Goal: Task Accomplishment & Management: Manage account settings

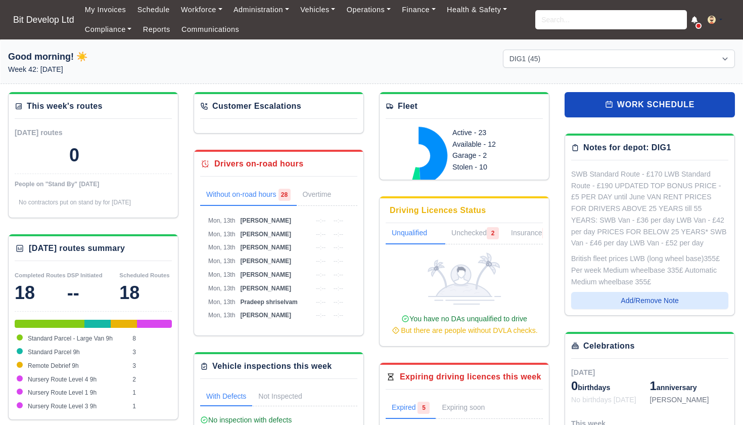
select select "2"
click at [560, 23] on input "search" at bounding box center [611, 19] width 152 height 19
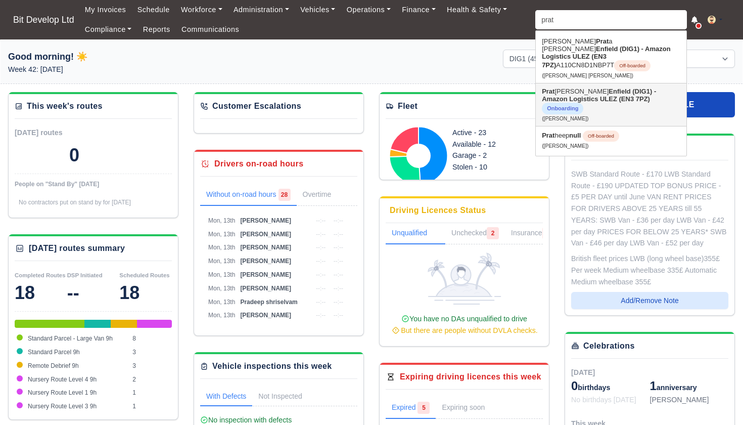
click at [590, 93] on strong "Enfield (DIG1) - Amazon Logistics ULEZ (EN3 7PZ)" at bounding box center [599, 94] width 114 height 15
type input "Pratab Singh Woodun"
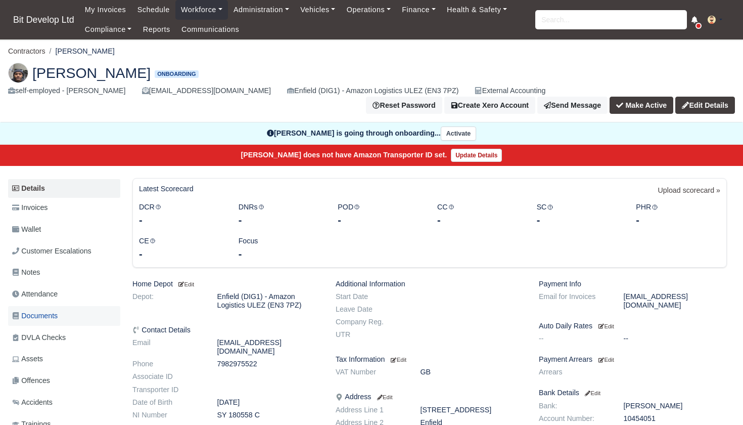
click at [33, 316] on span "Documents" at bounding box center [34, 316] width 45 height 12
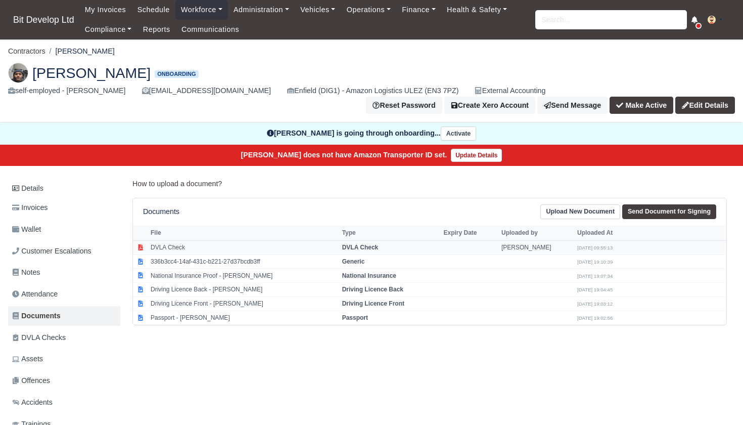
click at [177, 244] on td "DVLA Check" at bounding box center [244, 247] width 192 height 14
select select "dvla-check"
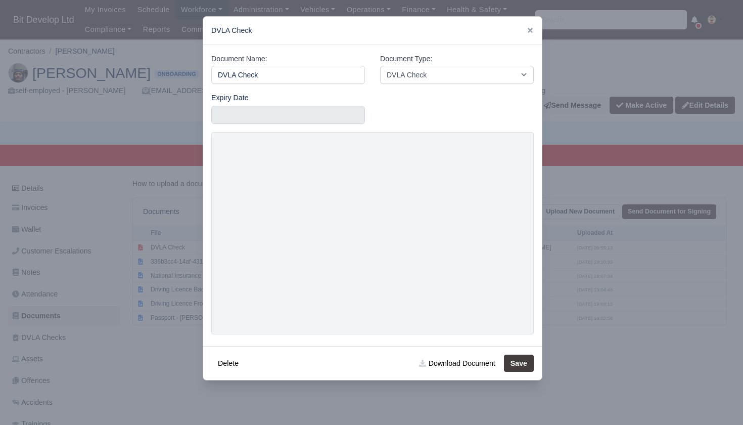
click at [161, 336] on div at bounding box center [371, 212] width 743 height 425
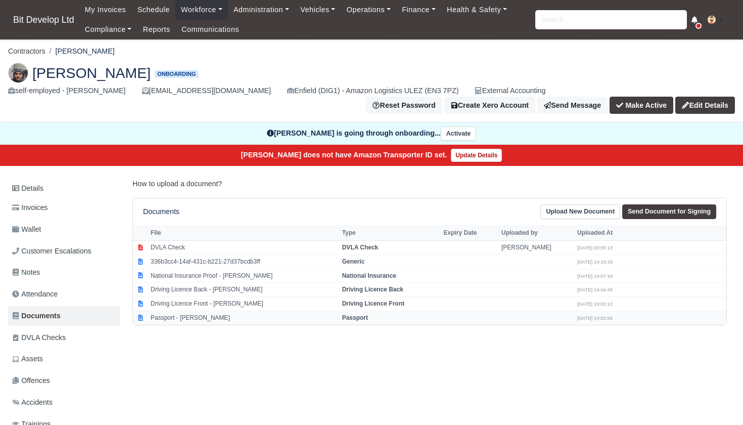
click at [174, 313] on td "Passport - Pratab Singh Woodun" at bounding box center [244, 317] width 192 height 14
select select "passport"
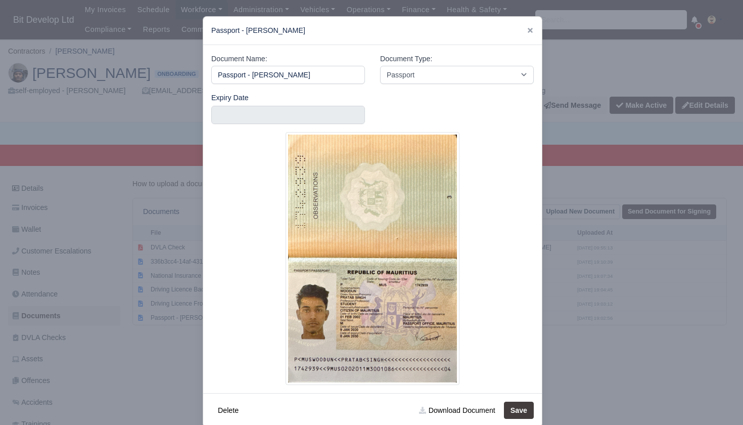
click at [126, 327] on div at bounding box center [371, 212] width 743 height 425
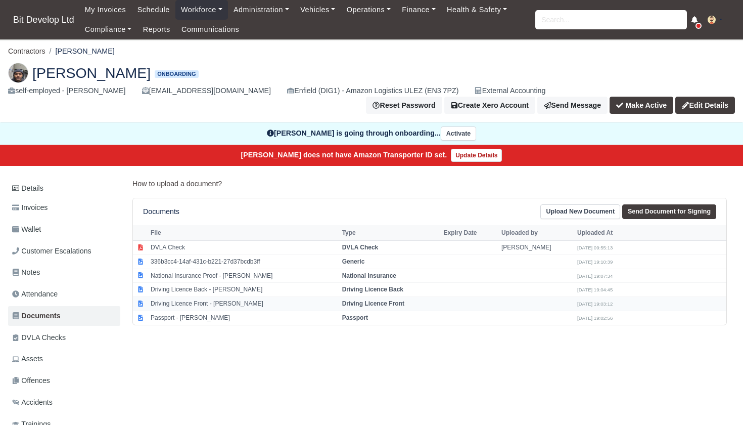
click at [209, 302] on td "Driving Licence Front - Pratab Singh Woodun" at bounding box center [244, 304] width 192 height 14
select select "driving-licence-front"
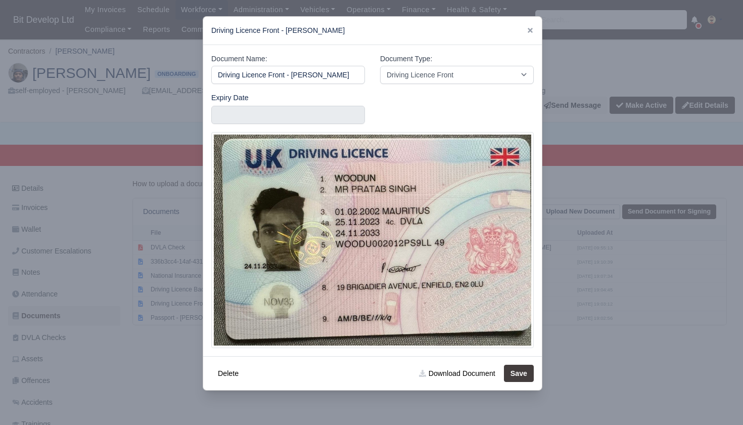
scroll to position [0, 8]
click at [158, 375] on div at bounding box center [371, 212] width 743 height 425
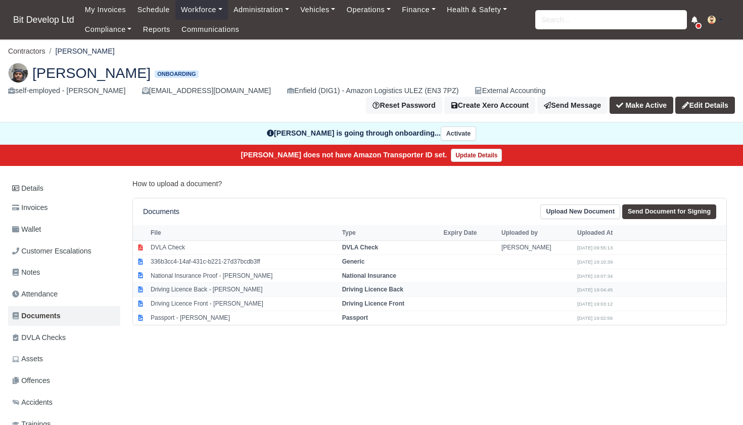
click at [205, 285] on td "Driving Licence Back - Pratab Singh Woodun" at bounding box center [244, 289] width 192 height 14
select select "driving-licence-back"
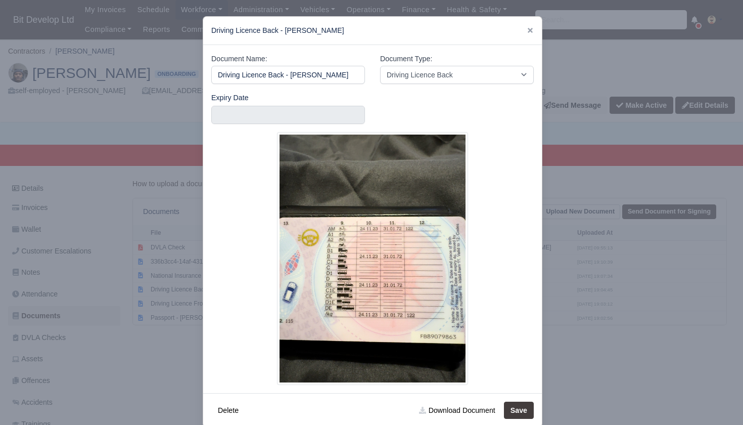
scroll to position [0, 7]
click at [79, 368] on div at bounding box center [371, 212] width 743 height 425
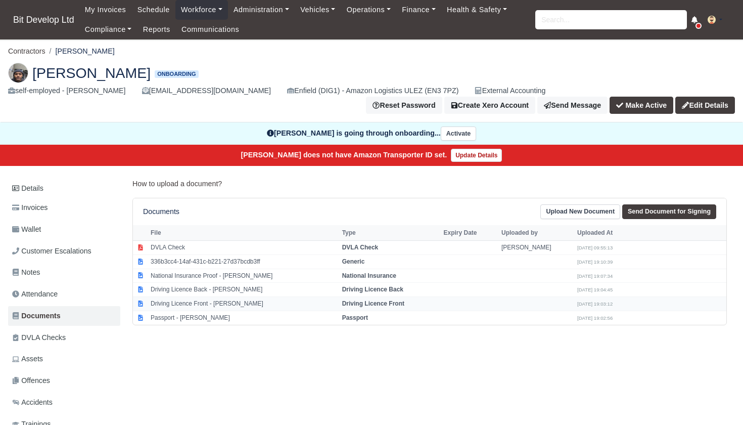
click at [218, 301] on td "Driving Licence Front - Pratab Singh Woodun" at bounding box center [244, 304] width 192 height 14
select select "driving-licence-front"
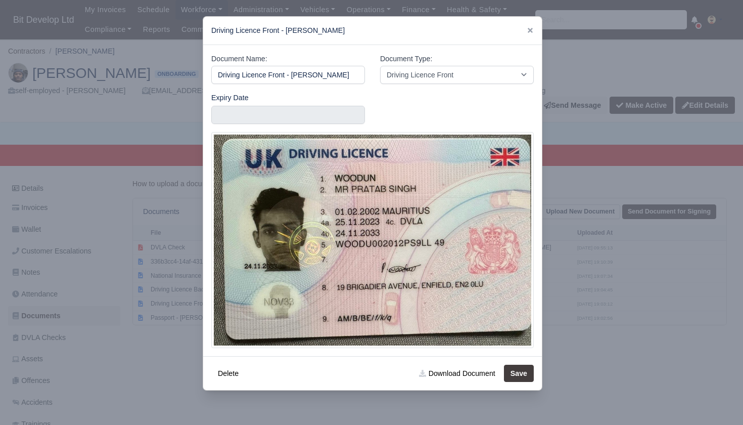
scroll to position [0, 8]
click at [114, 367] on div at bounding box center [371, 212] width 743 height 425
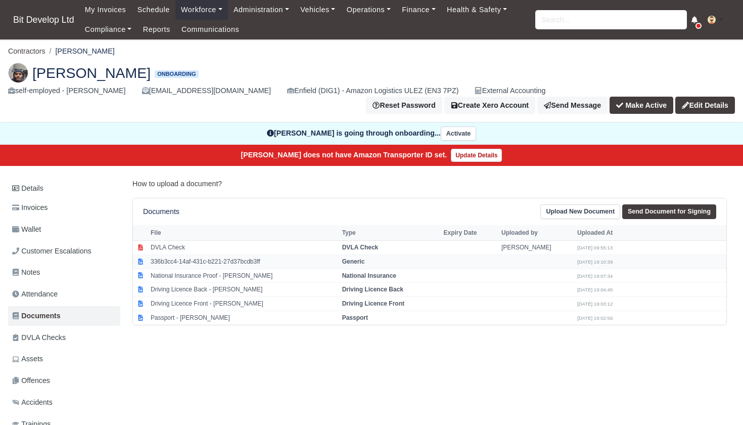
click at [204, 256] on td "336b3cc4-14af-431c-b221-27d37bcdb3ff" at bounding box center [244, 261] width 192 height 14
select select "generic"
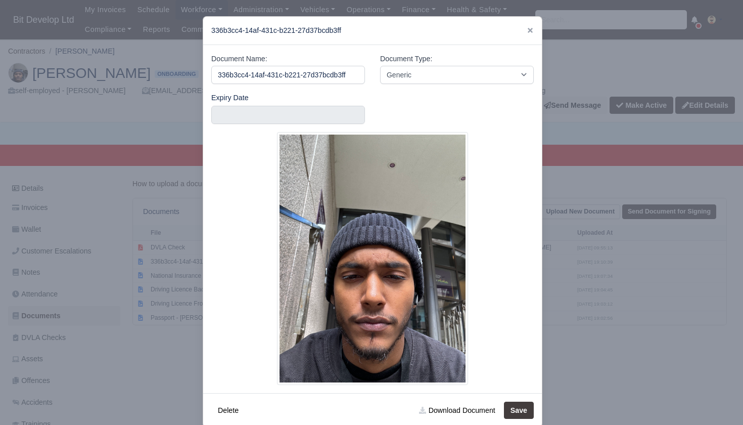
click at [58, 189] on div at bounding box center [371, 212] width 743 height 425
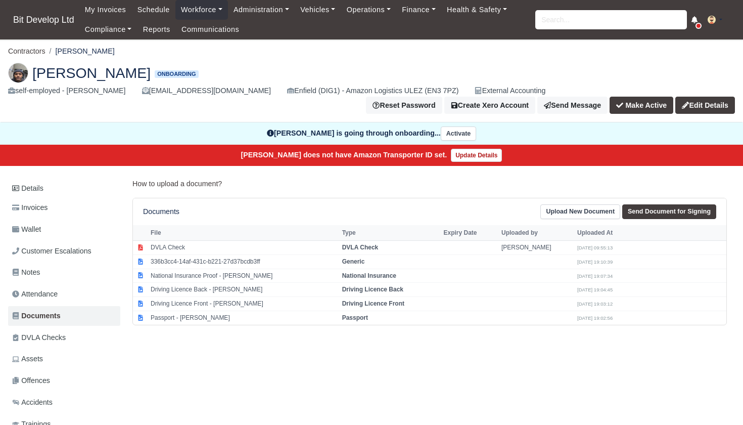
scroll to position [0, 0]
click at [200, 12] on link "Workforce" at bounding box center [201, 10] width 53 height 20
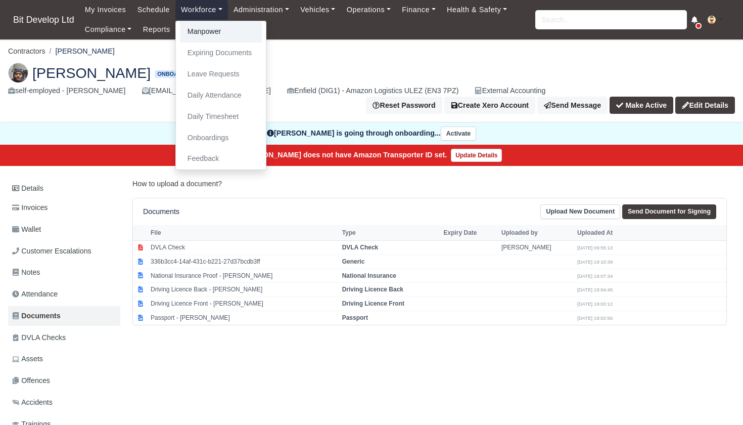
click at [205, 32] on link "Manpower" at bounding box center [221, 31] width 82 height 21
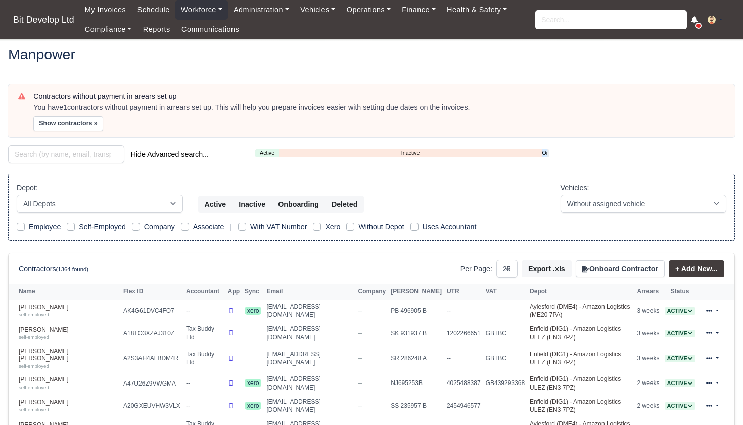
select select "25"
click at [545, 152] on link "Onboarding" at bounding box center [544, 153] width 5 height 9
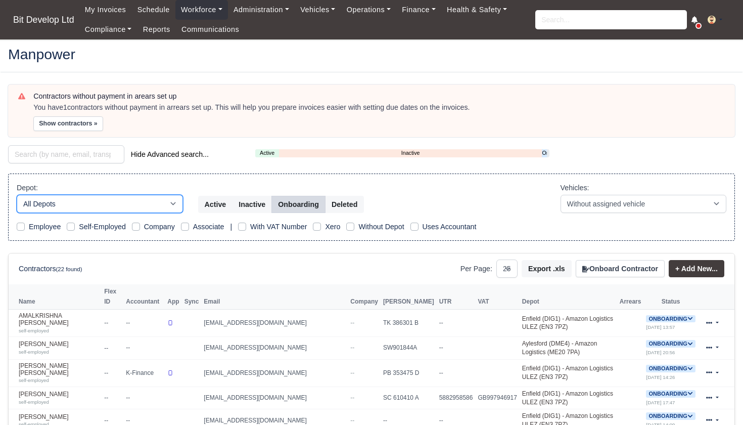
select select "2"
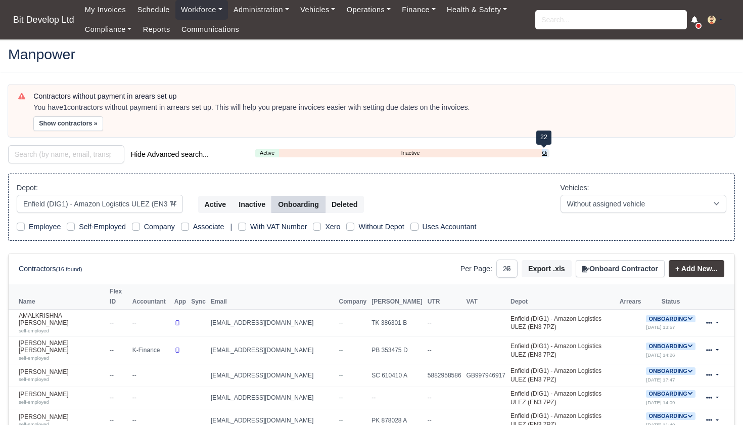
click at [544, 151] on link "Onboarding" at bounding box center [544, 153] width 5 height 9
click at [546, 152] on link "Onboarding" at bounding box center [544, 153] width 5 height 9
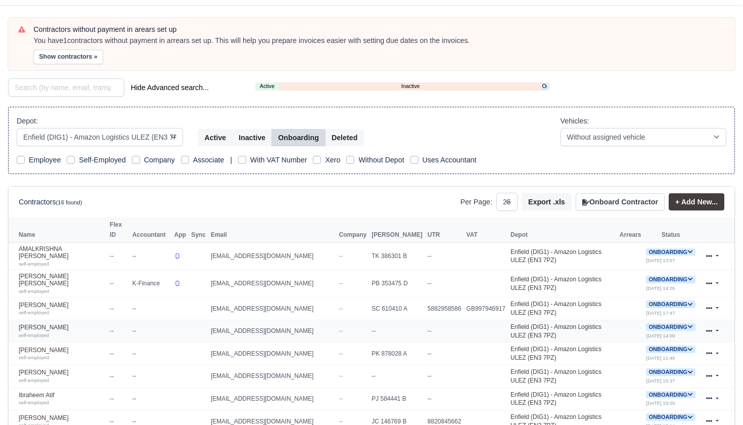
scroll to position [69, 0]
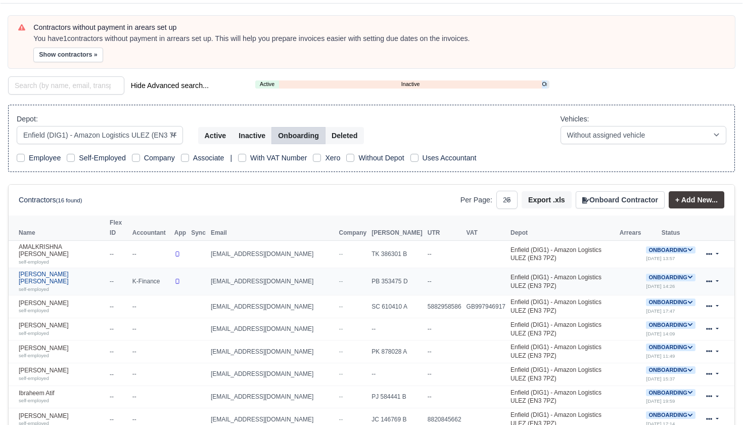
click at [49, 273] on link "Charlie Steven King-Burfoot self-employed" at bounding box center [62, 281] width 86 height 22
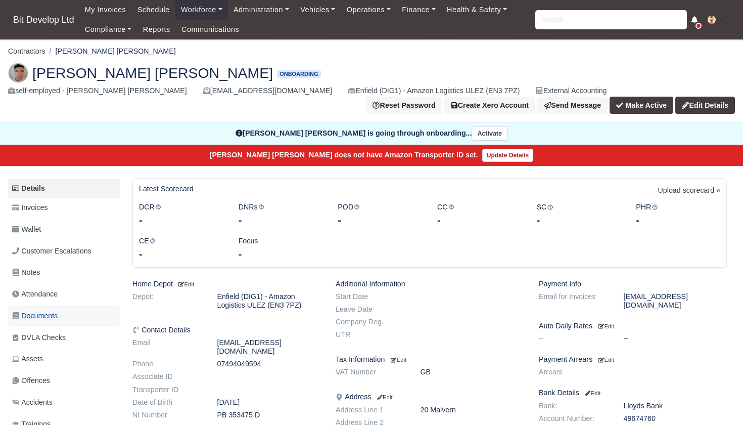
click at [58, 312] on span "Documents" at bounding box center [34, 316] width 45 height 12
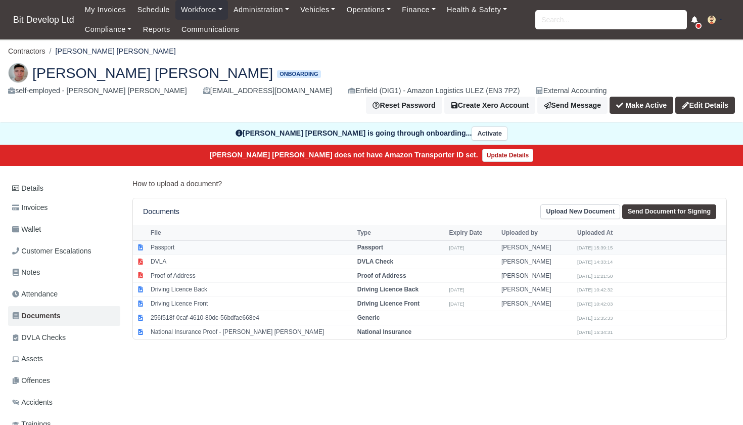
click at [253, 244] on td "Passport" at bounding box center [251, 247] width 207 height 14
select select "passport"
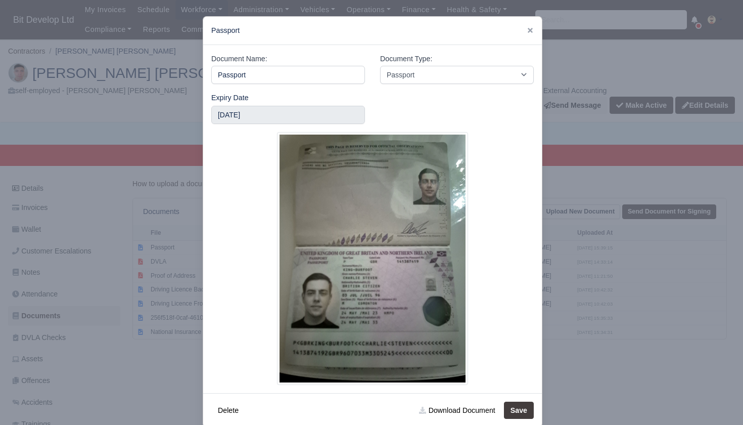
click at [81, 312] on div at bounding box center [371, 212] width 743 height 425
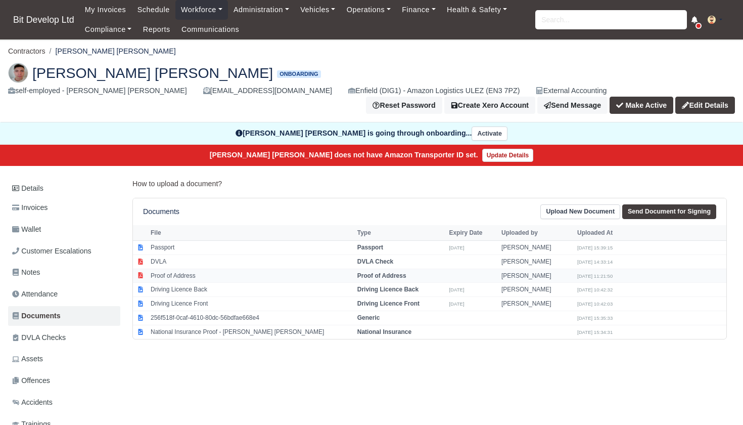
click at [208, 274] on td "Proof of Address" at bounding box center [251, 275] width 207 height 14
select select "proof-of-address"
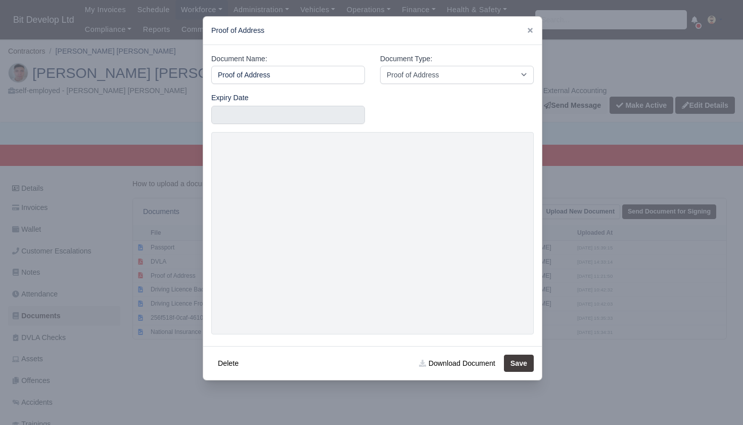
click at [163, 372] on div at bounding box center [371, 212] width 743 height 425
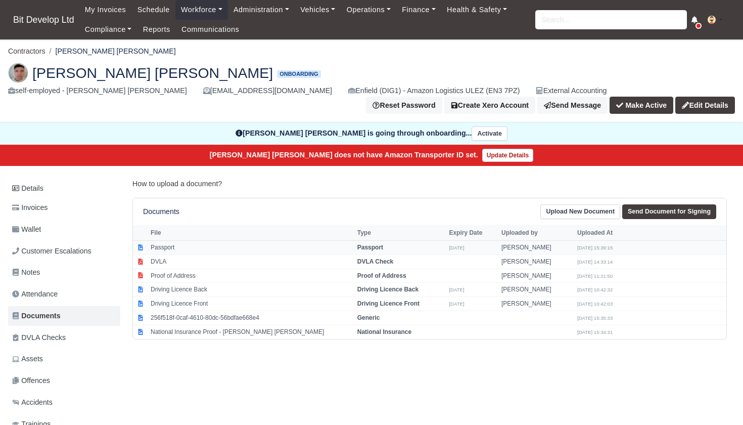
click at [186, 243] on td "Passport" at bounding box center [251, 247] width 207 height 14
select select "passport"
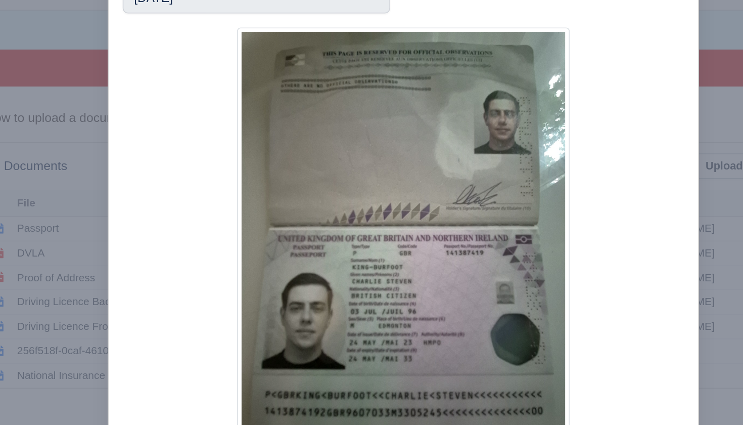
scroll to position [9, 0]
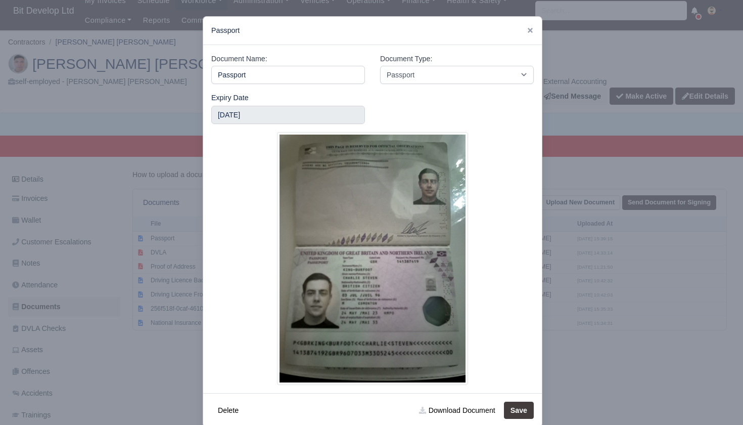
click at [166, 347] on div at bounding box center [371, 212] width 743 height 425
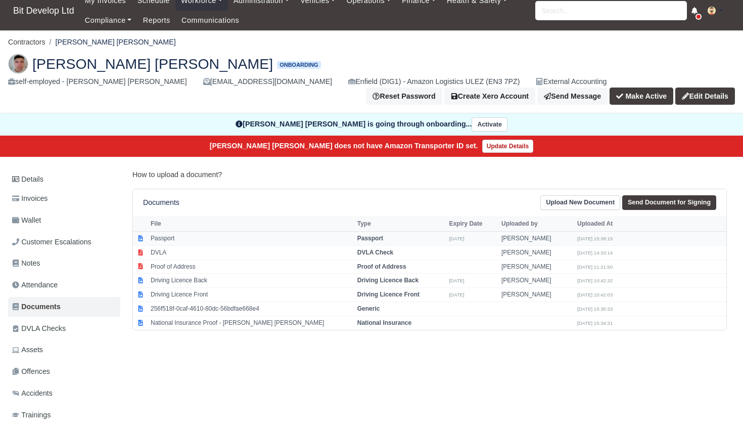
click at [367, 238] on strong "Passport" at bounding box center [370, 237] width 26 height 7
select select "passport"
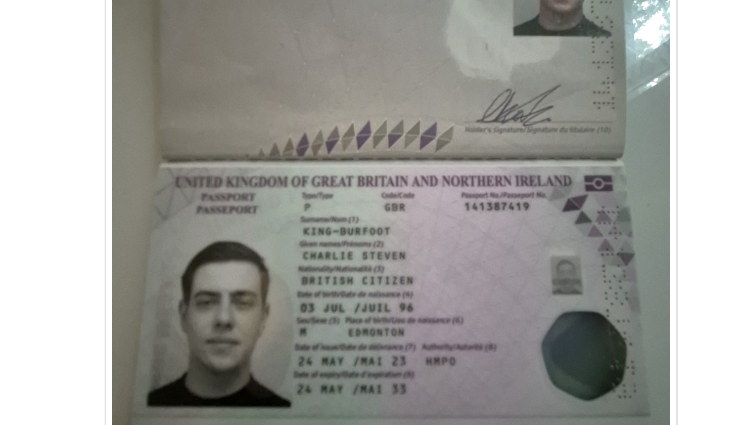
scroll to position [9, 1]
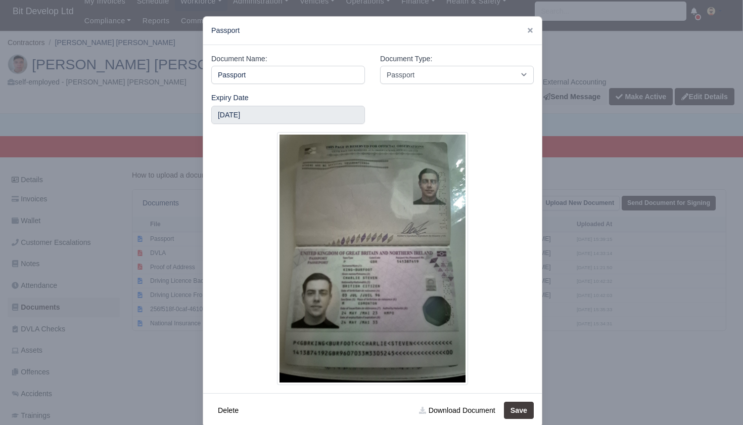
click at [173, 321] on div at bounding box center [371, 212] width 743 height 425
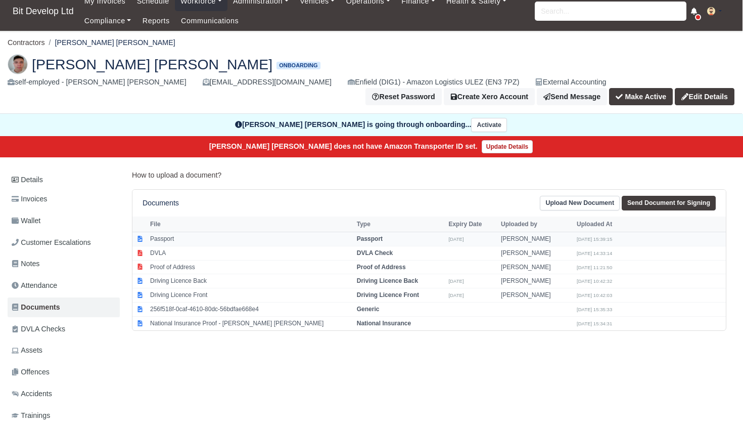
click at [367, 237] on strong "Passport" at bounding box center [370, 238] width 26 height 7
select select "passport"
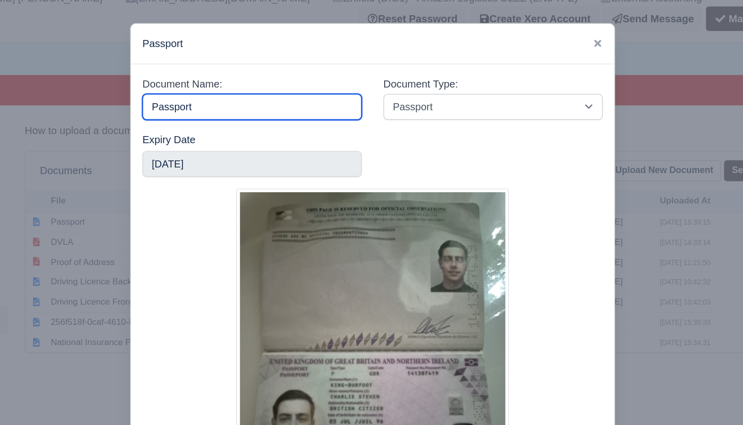
scroll to position [8, 1]
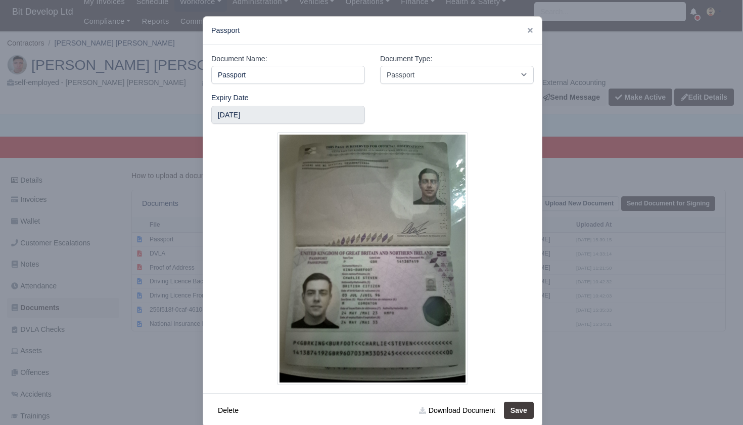
click at [169, 329] on div at bounding box center [371, 212] width 743 height 425
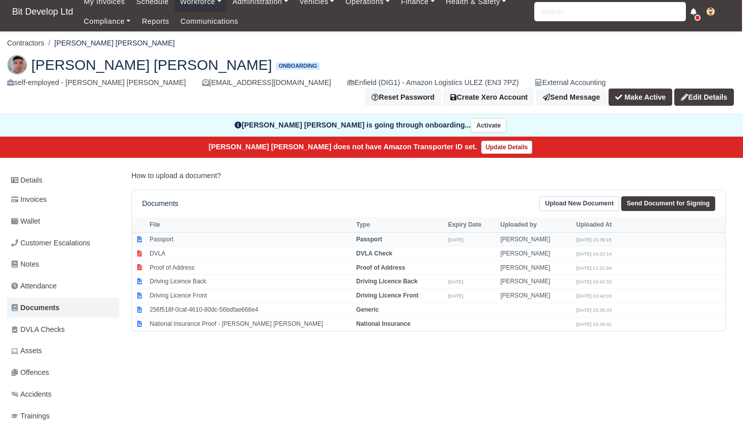
click at [365, 236] on strong "Passport" at bounding box center [369, 238] width 26 height 7
select select "passport"
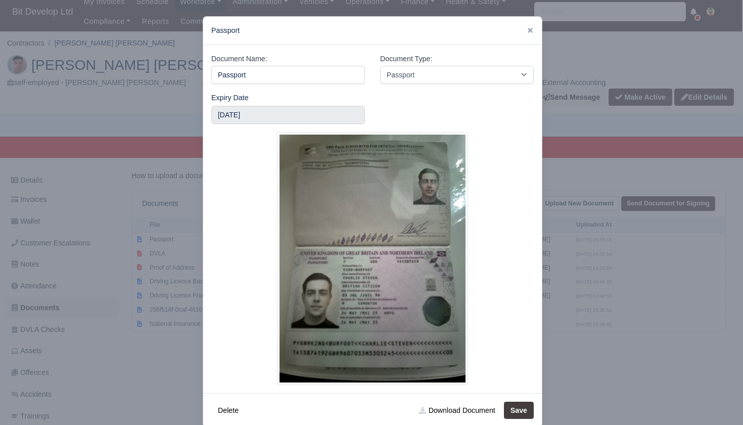
click at [159, 335] on div at bounding box center [371, 212] width 743 height 425
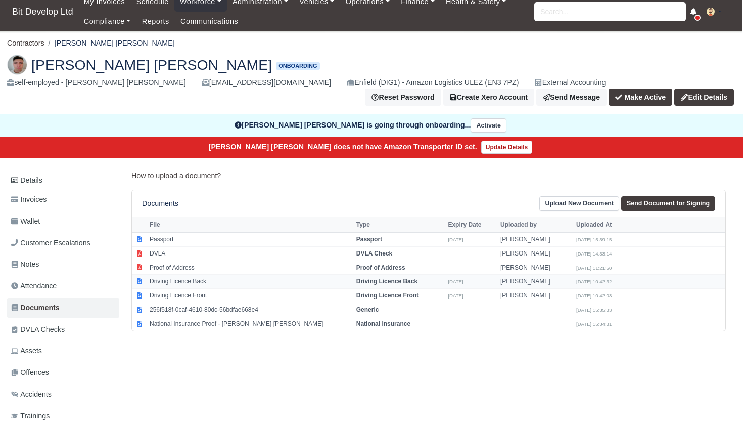
click at [183, 278] on td "Driving Licence Back" at bounding box center [250, 281] width 207 height 14
select select "driving-licence-back"
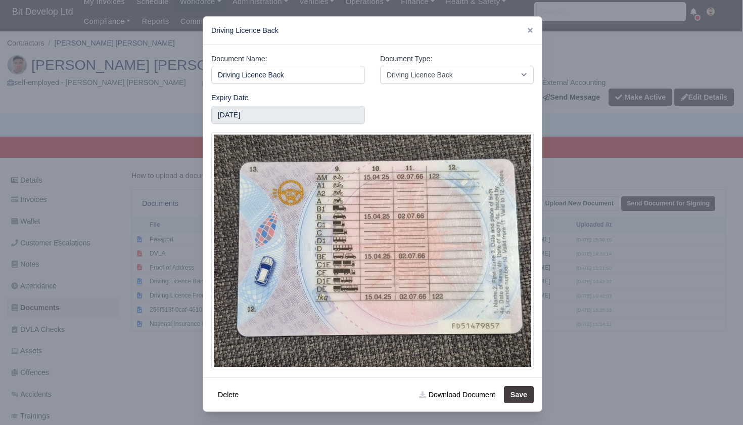
click at [161, 354] on div at bounding box center [371, 212] width 743 height 425
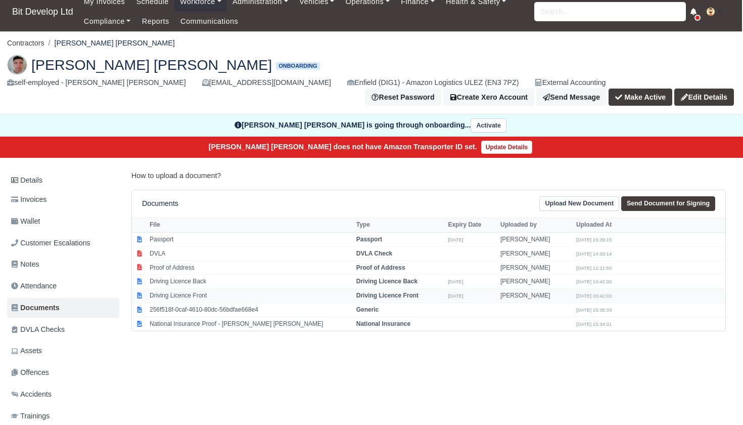
click at [201, 289] on td "Driving Licence Front" at bounding box center [250, 296] width 207 height 14
select select "driving-licence-front"
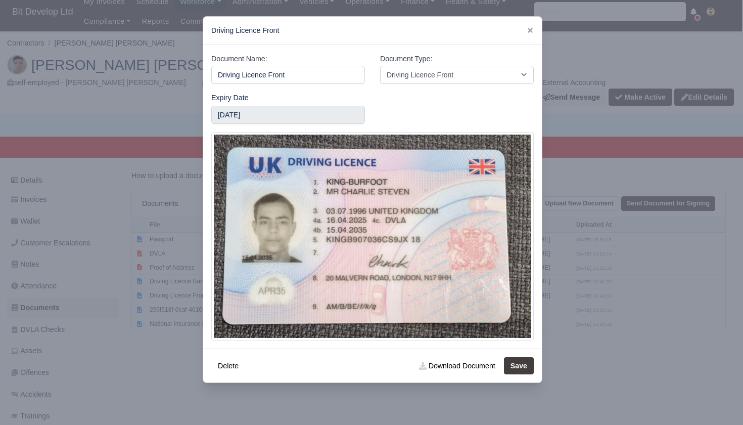
click at [158, 344] on div at bounding box center [371, 212] width 743 height 425
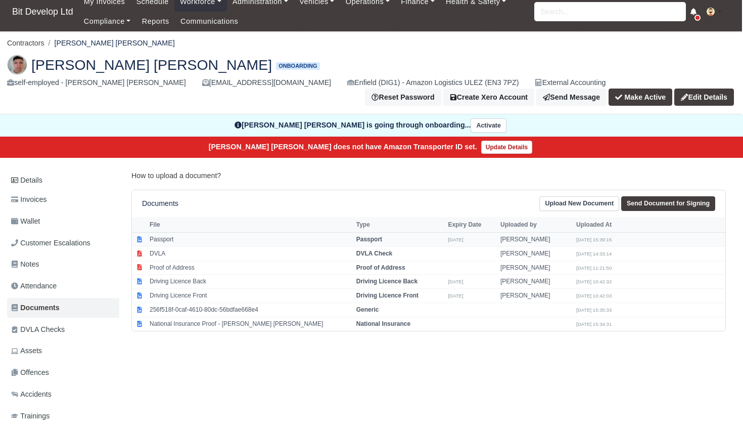
click at [324, 238] on td "Passport" at bounding box center [250, 239] width 207 height 14
select select "passport"
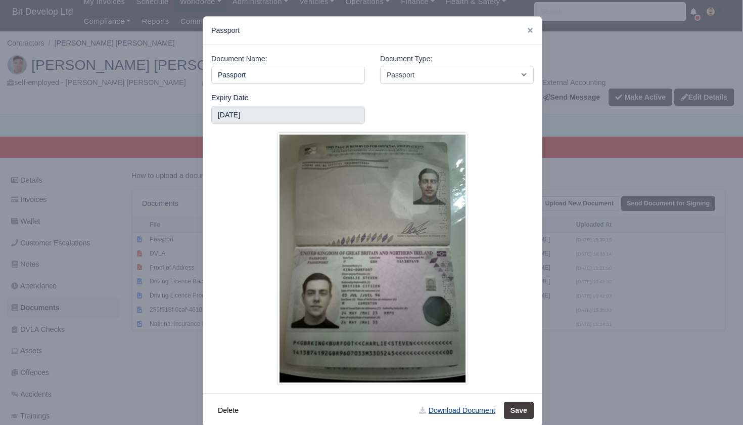
click at [450, 411] on link "Download Document" at bounding box center [456, 409] width 89 height 17
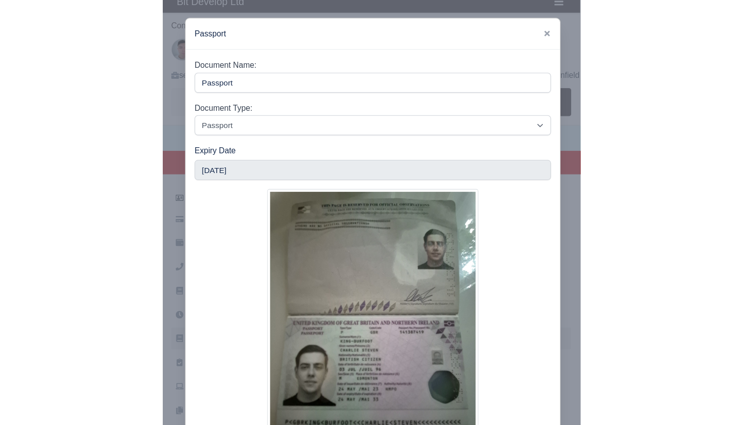
scroll to position [8, 0]
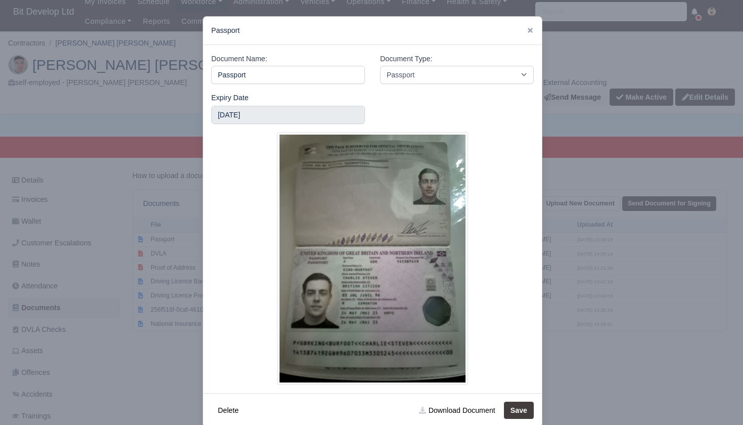
click at [150, 336] on div at bounding box center [371, 212] width 743 height 425
